Goal: Information Seeking & Learning: Learn about a topic

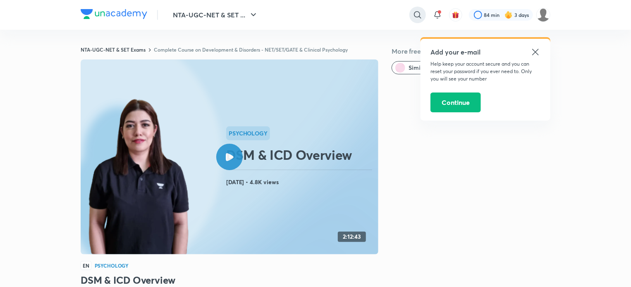
click at [419, 14] on icon at bounding box center [418, 15] width 10 height 10
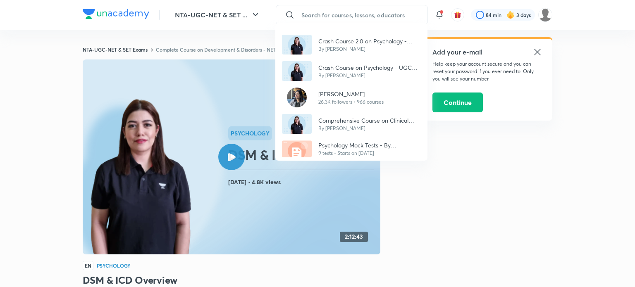
click at [435, 19] on div "Crash Course 2.0 on Psychology - UGC NET 2024 By [PERSON_NAME] Crash Course on …" at bounding box center [317, 143] width 635 height 287
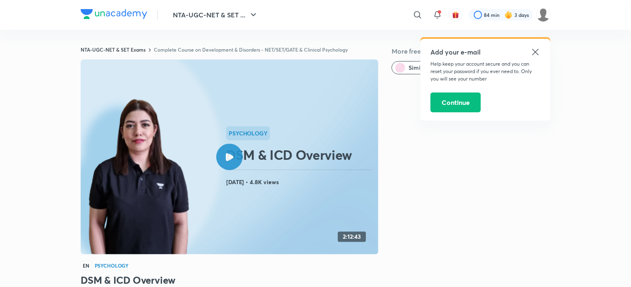
click at [435, 19] on icon at bounding box center [438, 15] width 10 height 10
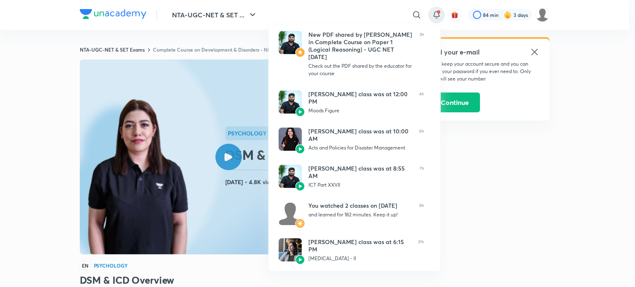
click at [411, 11] on div at bounding box center [317, 143] width 635 height 287
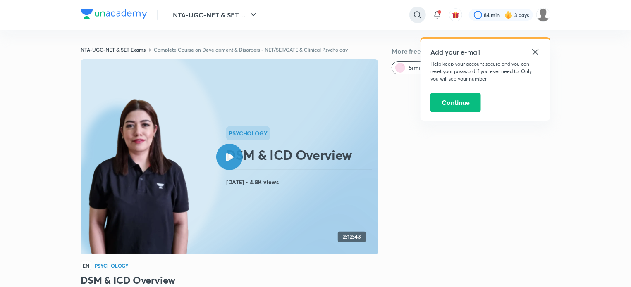
click at [413, 11] on icon at bounding box center [418, 15] width 10 height 10
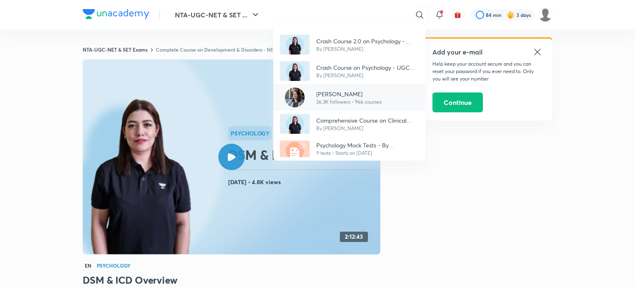
click at [354, 91] on p "[PERSON_NAME]" at bounding box center [348, 94] width 65 height 9
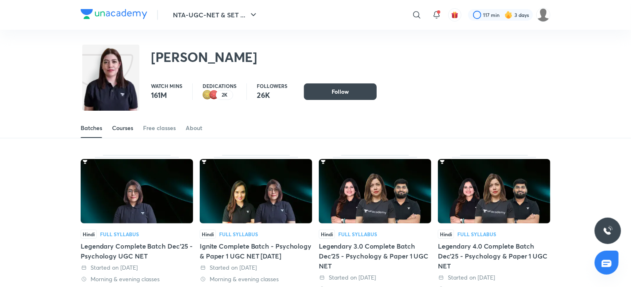
click at [121, 125] on div "Courses" at bounding box center [122, 128] width 21 height 8
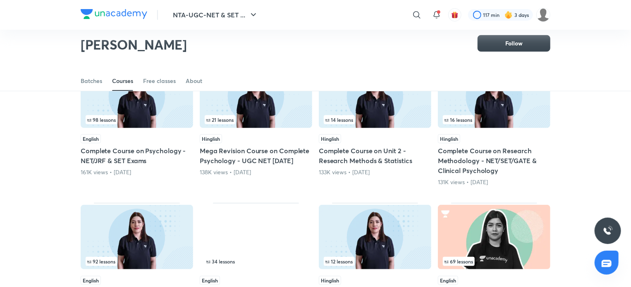
scroll to position [96, 0]
click at [262, 125] on img at bounding box center [256, 95] width 112 height 65
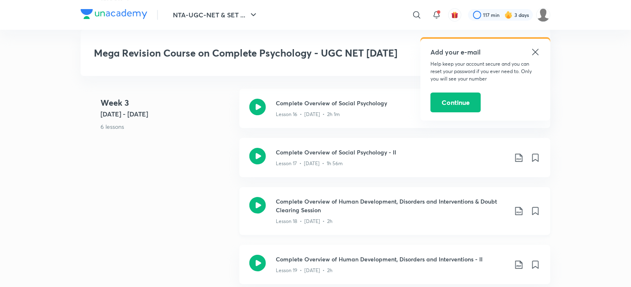
scroll to position [1385, 0]
click at [258, 202] on icon at bounding box center [257, 206] width 17 height 17
